Goal: Find specific page/section: Find specific page/section

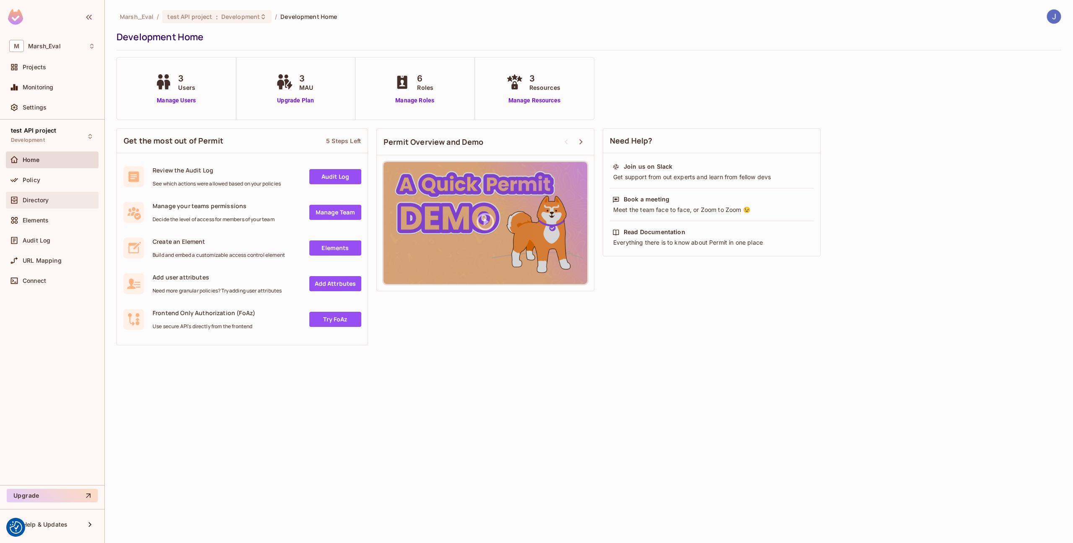
click at [36, 197] on span "Directory" at bounding box center [36, 200] width 26 height 7
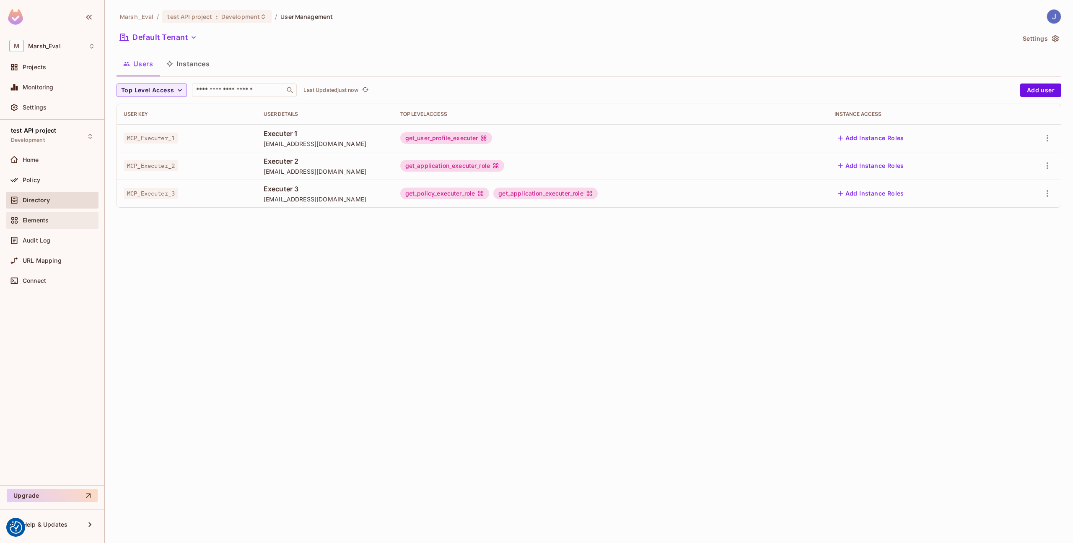
click at [53, 223] on div "Elements" at bounding box center [52, 220] width 86 height 10
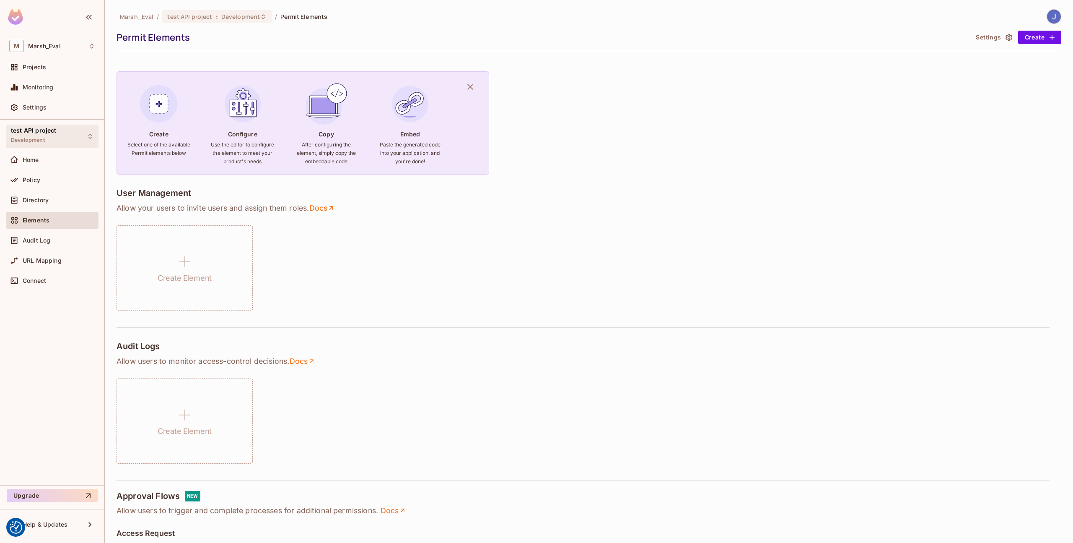
click at [43, 129] on span "test API project" at bounding box center [33, 130] width 45 height 7
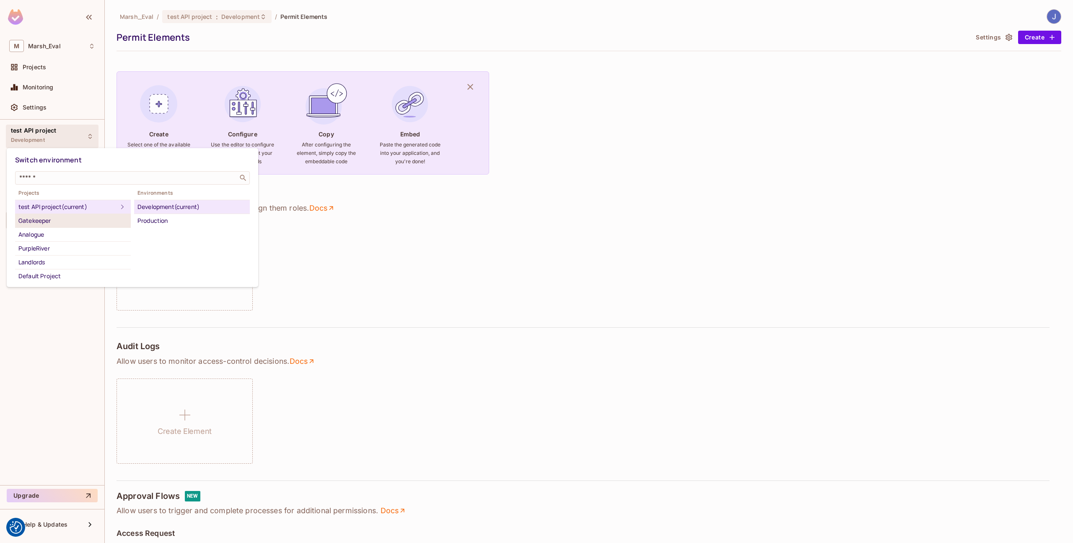
click at [53, 223] on div "Gatekeeper" at bounding box center [72, 221] width 109 height 10
click at [151, 208] on div "Development" at bounding box center [192, 207] width 109 height 10
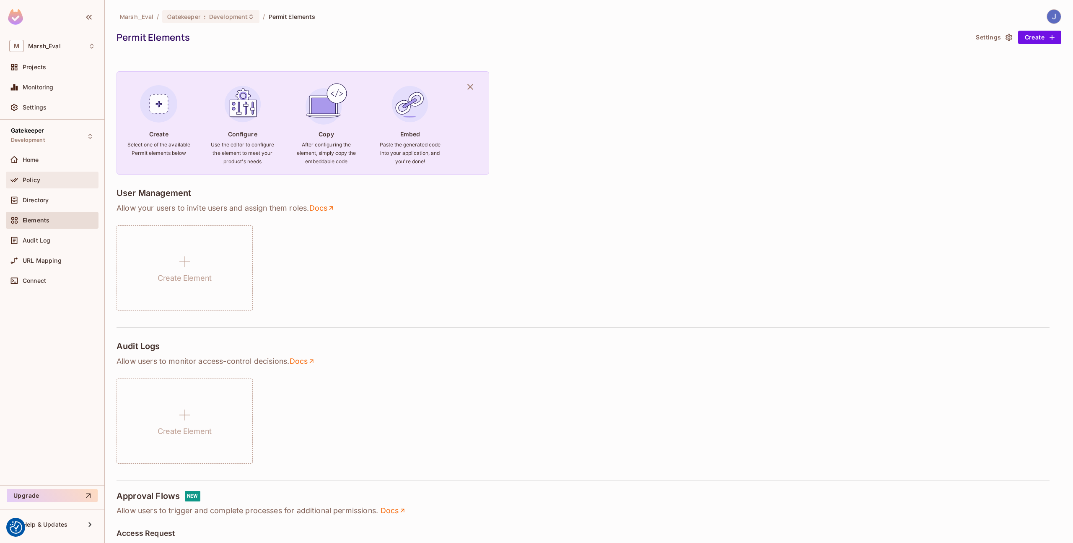
click at [41, 185] on div "Policy" at bounding box center [52, 179] width 93 height 17
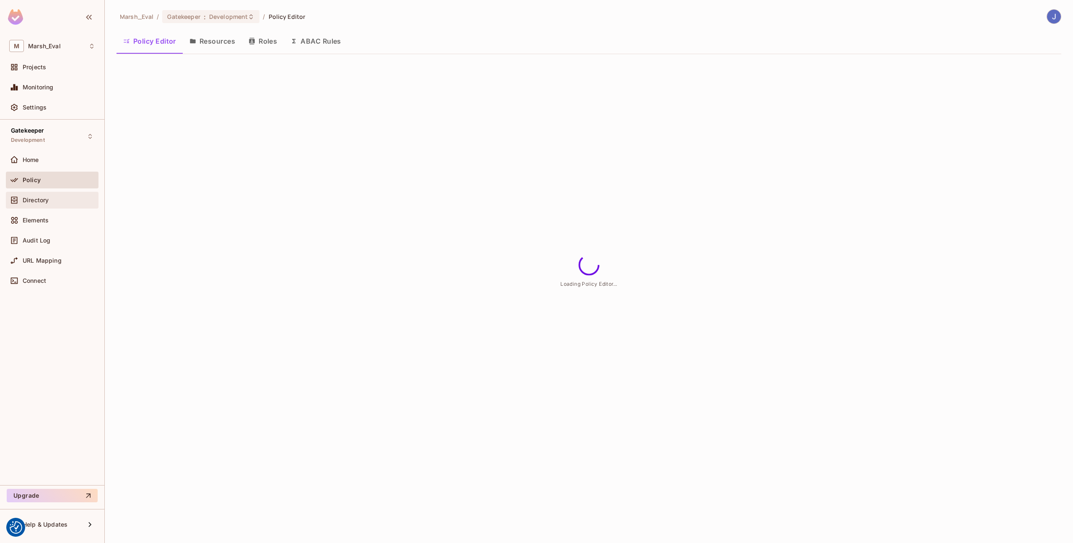
click at [44, 201] on span "Directory" at bounding box center [36, 200] width 26 height 7
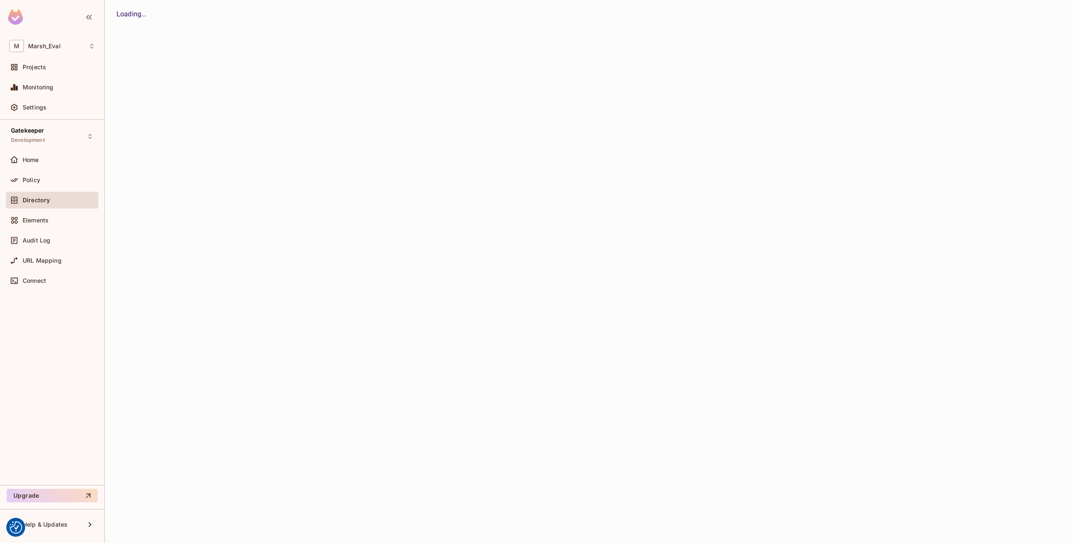
click at [38, 199] on span "Directory" at bounding box center [36, 200] width 27 height 7
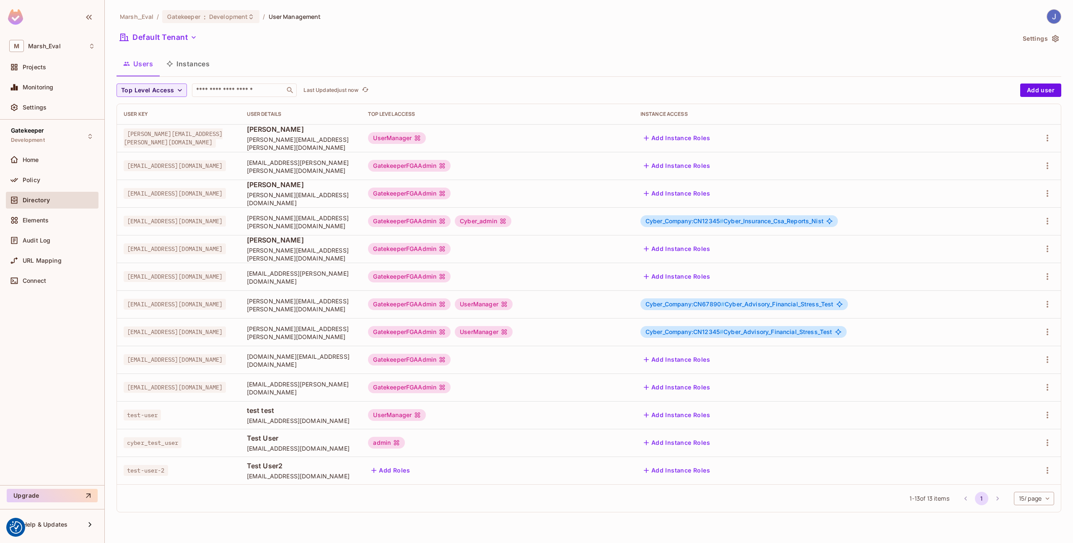
click at [508, 305] on icon at bounding box center [504, 304] width 7 height 7
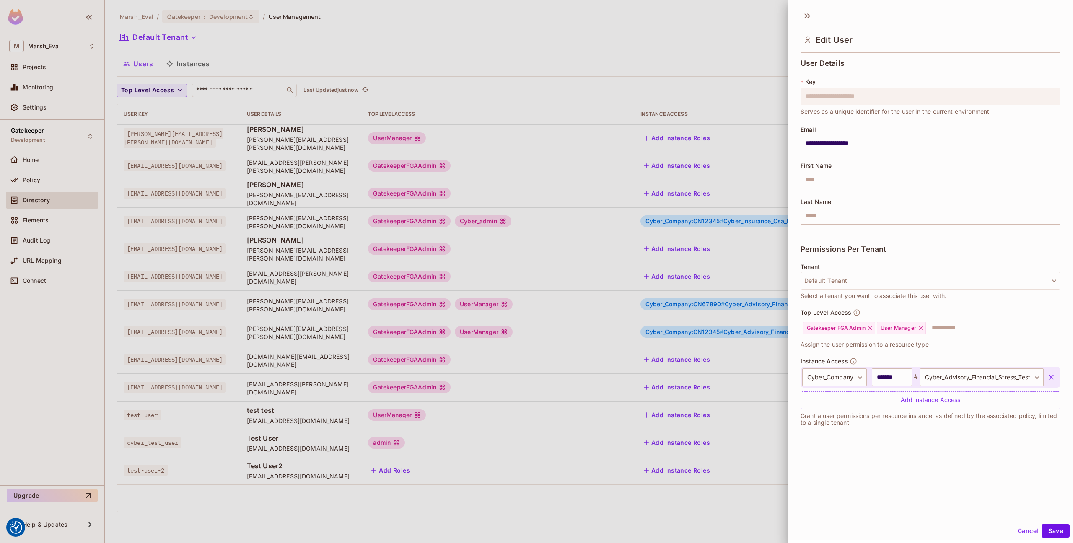
click at [639, 334] on div at bounding box center [536, 271] width 1073 height 543
